Goal: Information Seeking & Learning: Find specific fact

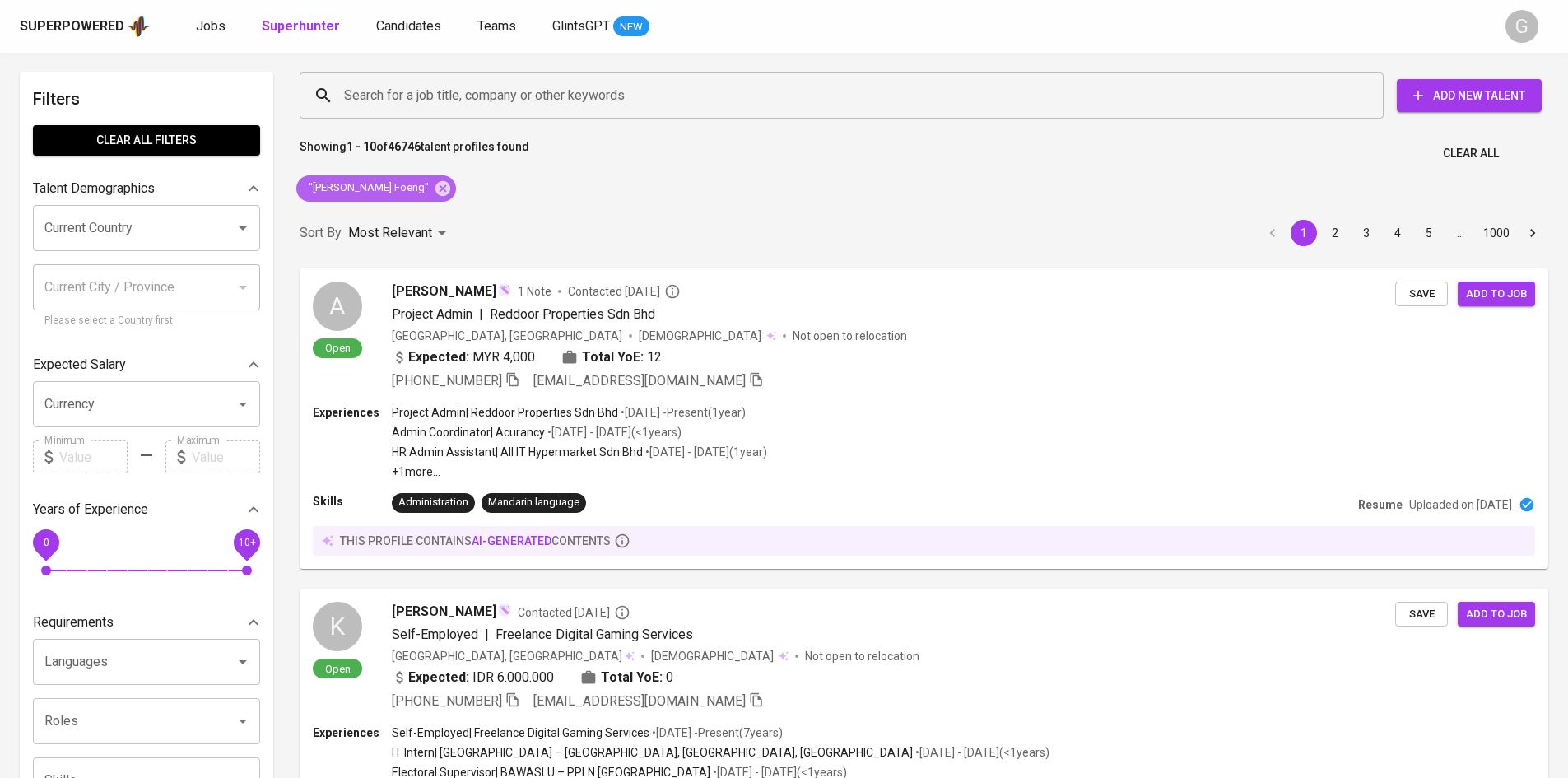
click at [431, 199] on div ""[PERSON_NAME] Foeng"" at bounding box center [376, 188] width 160 height 26
click at [442, 180] on icon at bounding box center [443, 189] width 18 height 18
click at [425, 85] on input "Search for a job title, company or other keywords" at bounding box center [846, 95] width 1011 height 32
click at [427, 84] on input "Search for a job title, company or other keywords" at bounding box center [846, 95] width 1011 height 32
click at [437, 89] on input "Search for a job title, company or other keywords" at bounding box center [846, 95] width 1011 height 32
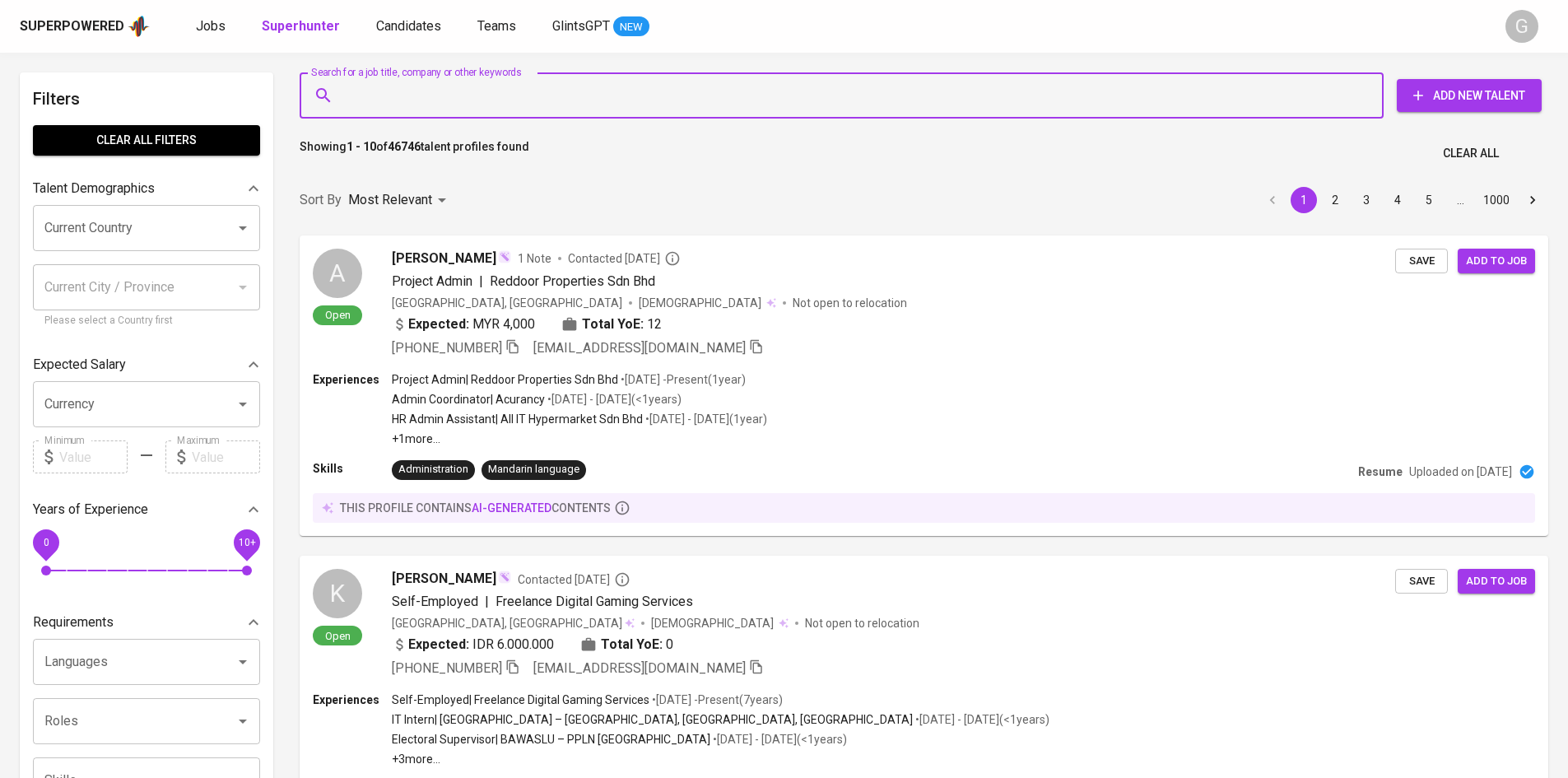
paste input "[PERSON_NAME][EMAIL_ADDRESS][DOMAIN_NAME]"
type input "[PERSON_NAME][EMAIL_ADDRESS][DOMAIN_NAME]"
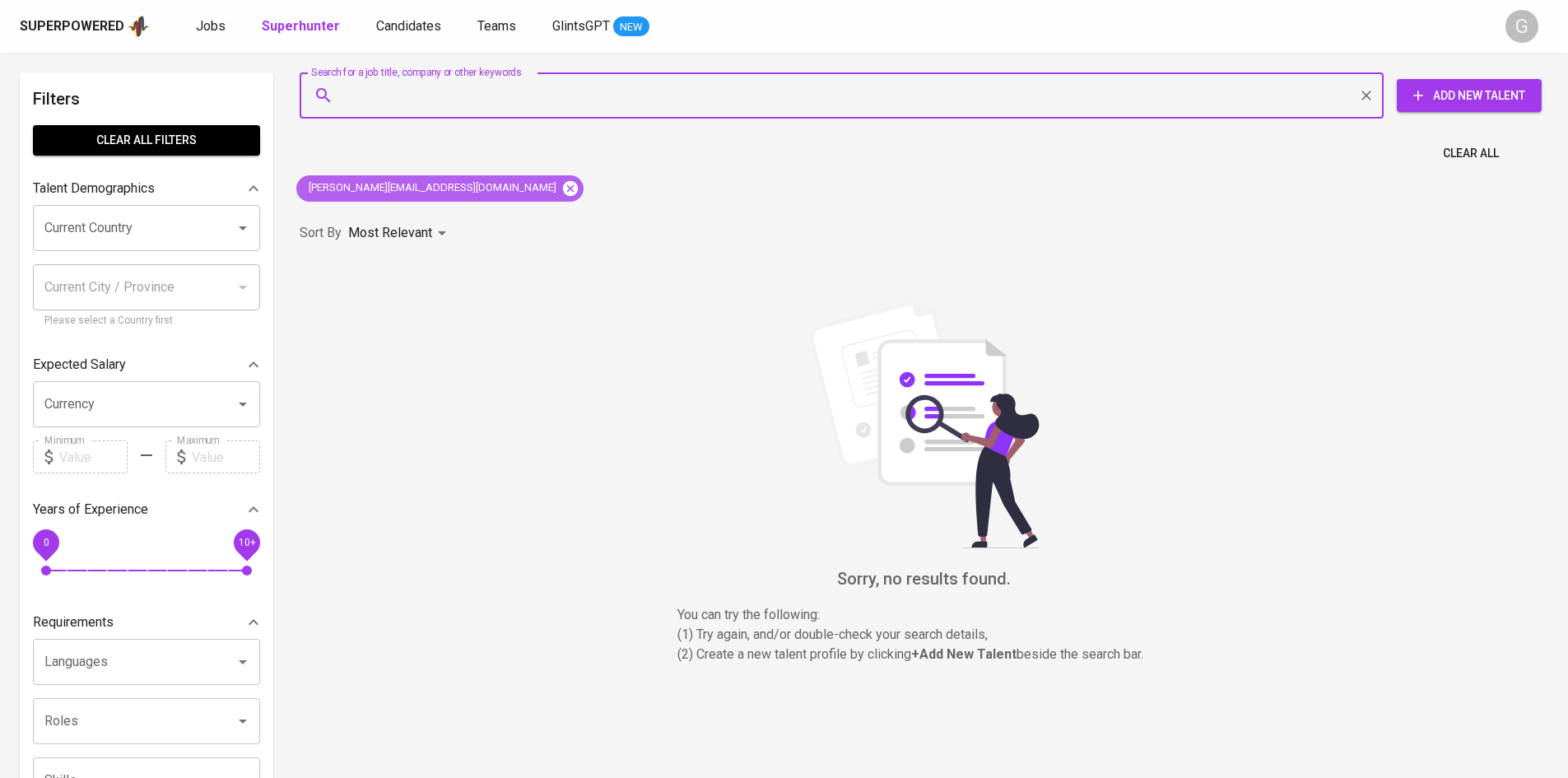
click at [563, 194] on icon at bounding box center [570, 188] width 15 height 15
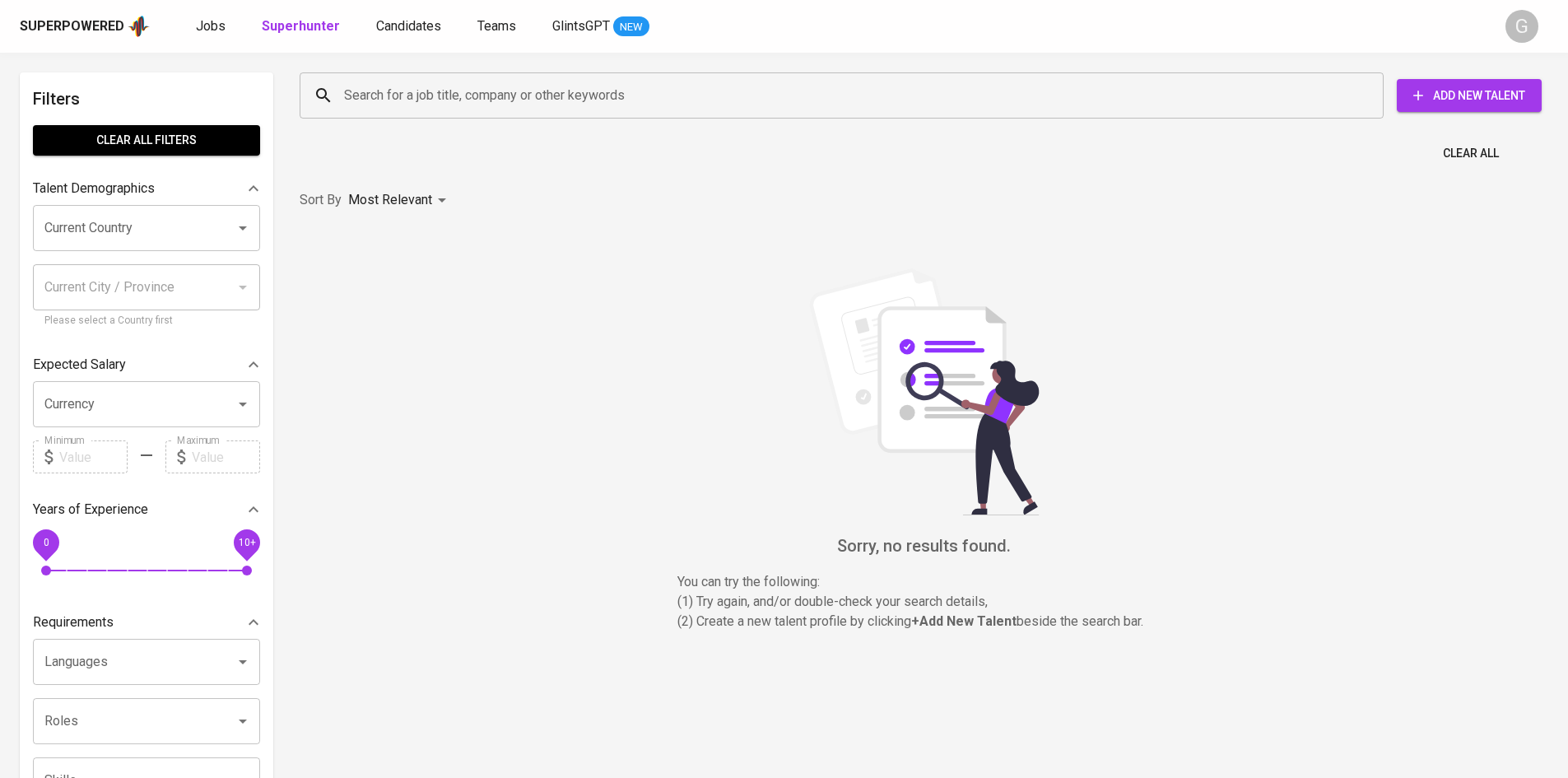
click at [443, 100] on input "Search for a job title, company or other keywords" at bounding box center [846, 95] width 1011 height 32
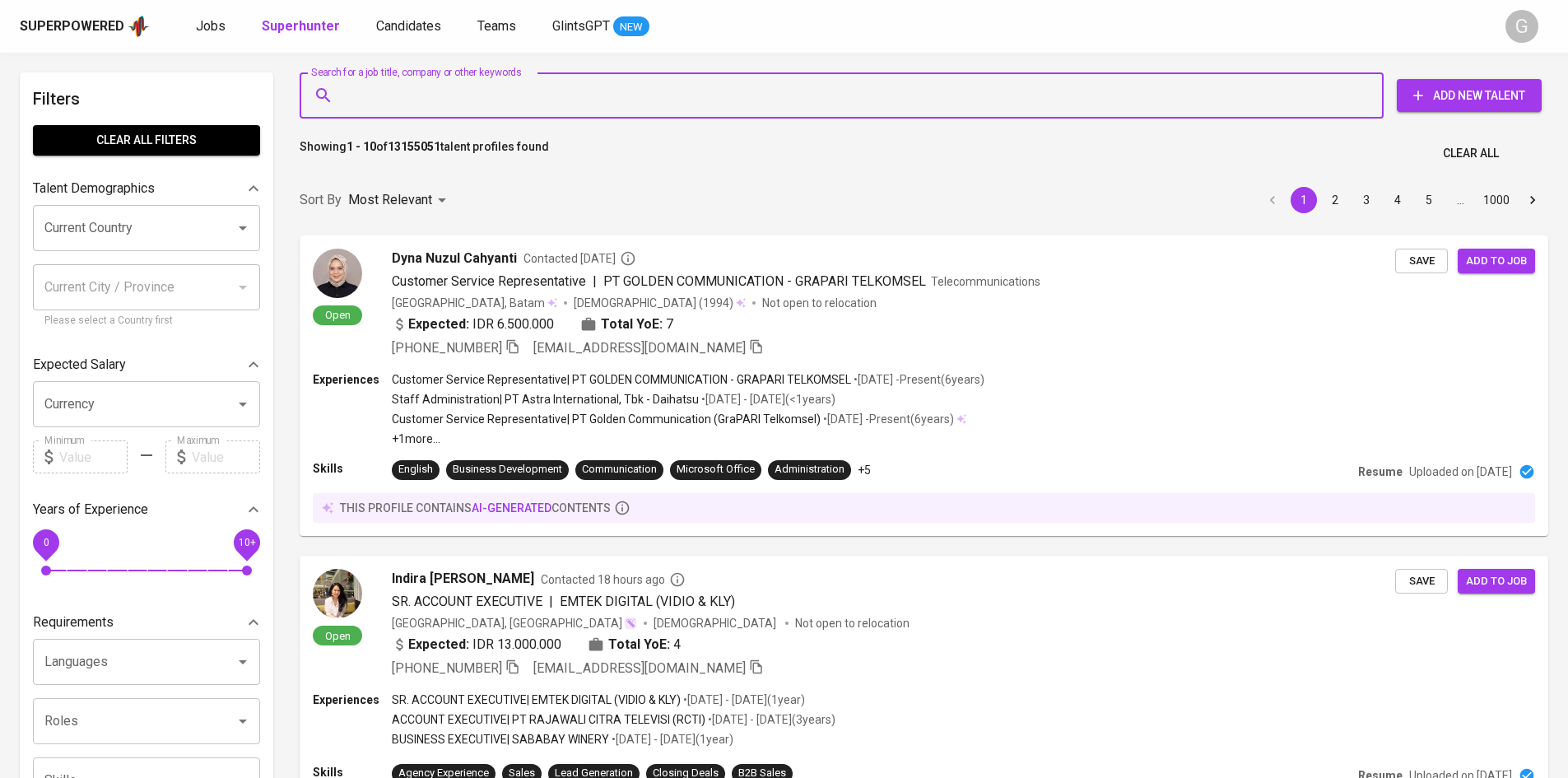
paste input "[PERSON_NAME][EMAIL_ADDRESS][DOMAIN_NAME]"
type input "[PERSON_NAME][EMAIL_ADDRESS][DOMAIN_NAME]"
